Goal: Task Accomplishment & Management: Use online tool/utility

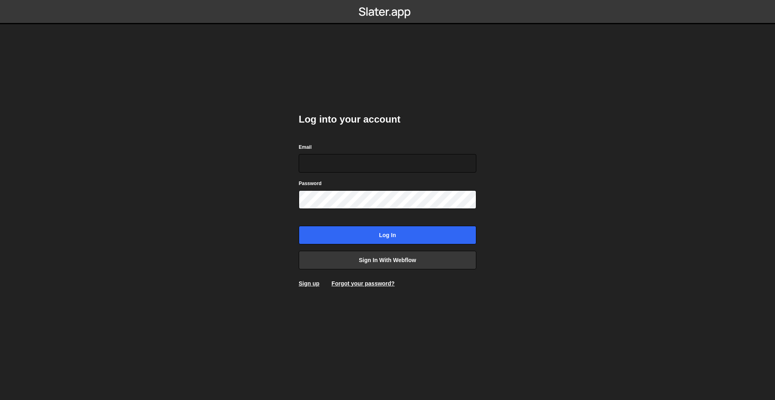
click at [0, 400] on nordpass-portal at bounding box center [0, 400] width 0 height 0
type input "[EMAIL_ADDRESS][DOMAIN_NAME]"
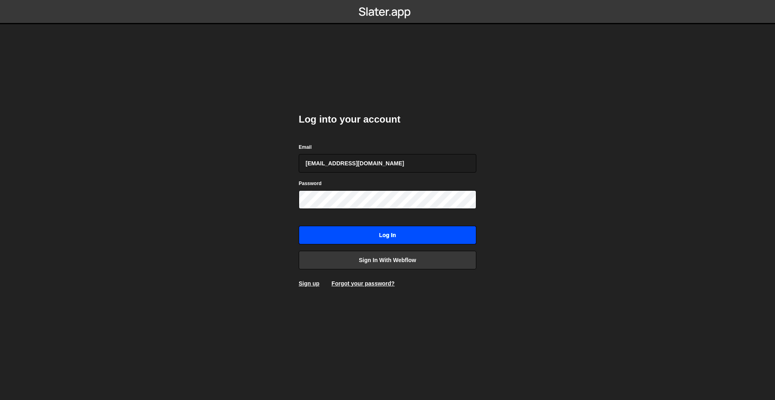
click at [377, 238] on input "Log in" at bounding box center [388, 235] width 178 height 19
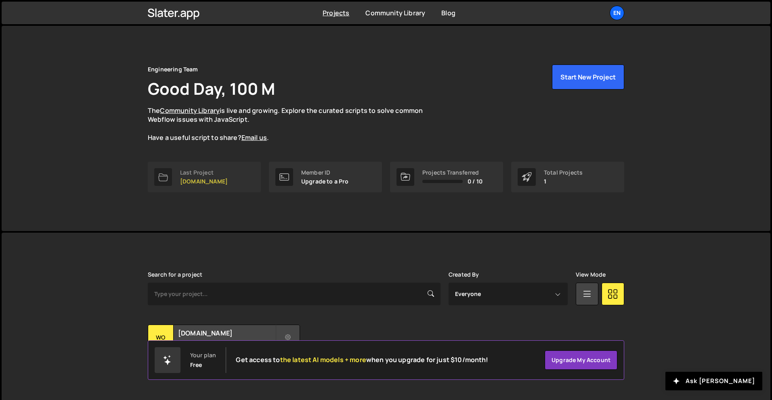
click at [200, 178] on p "womwell.com" at bounding box center [204, 181] width 48 height 6
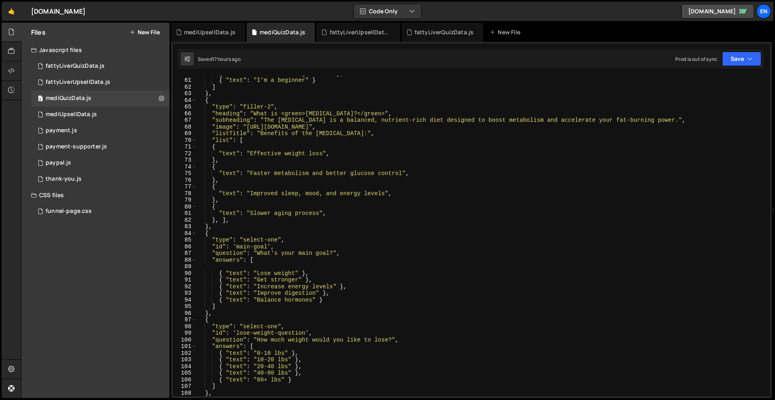
scroll to position [398, 0]
click at [304, 253] on div "{ "text" : "I know a thing or two" } , { "text" : "I'm a beginner" } ] } , { "t…" at bounding box center [482, 237] width 570 height 334
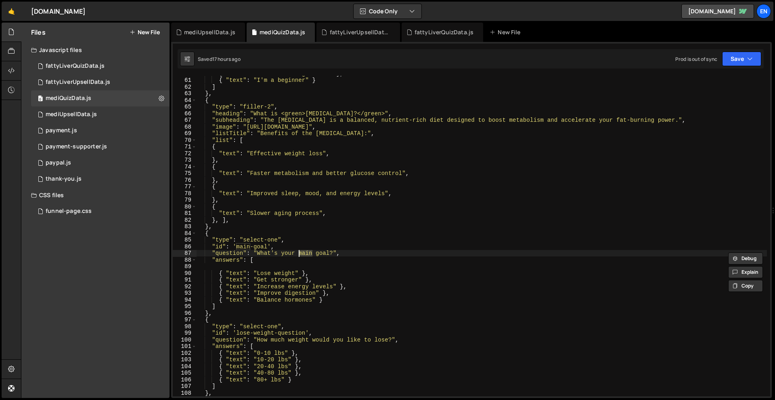
click at [309, 255] on div "{ "text" : "I know a thing or two" } , { "text" : "I'm a beginner" } ] } , { "t…" at bounding box center [482, 236] width 570 height 321
click at [309, 255] on div "{ "text" : "I know a thing or two" } , { "text" : "I'm a beginner" } ] } , { "t…" at bounding box center [482, 237] width 570 height 334
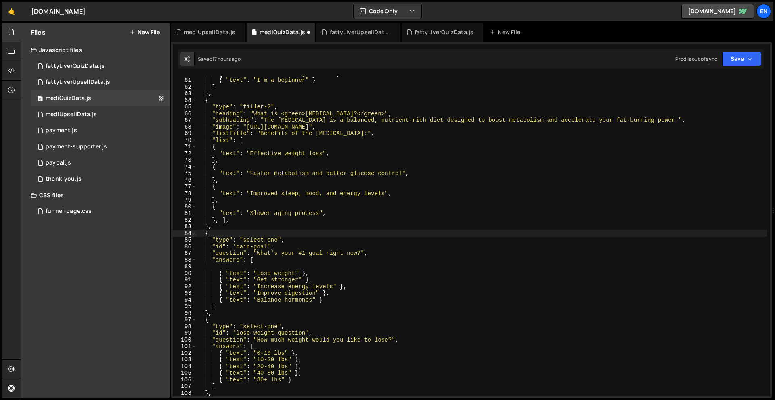
click at [326, 233] on div "{ "text" : "I know a thing or two" } , { "text" : "I'm a beginner" } ] } , { "t…" at bounding box center [482, 237] width 570 height 334
type textarea "{"
